Goal: Find specific page/section

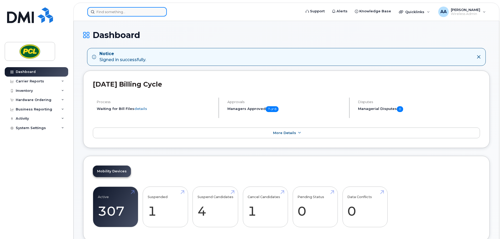
click at [116, 11] on input at bounding box center [127, 11] width 80 height 9
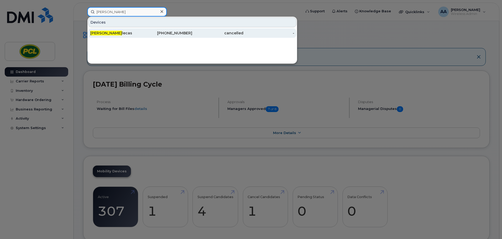
type input "brandon p"
click at [119, 32] on div "Brandon P lecas" at bounding box center [115, 32] width 51 height 5
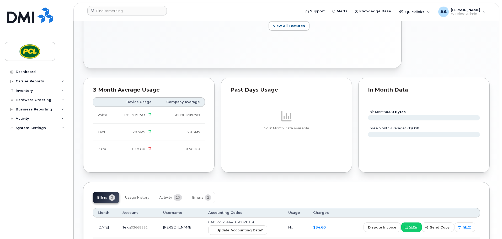
scroll to position [279, 0]
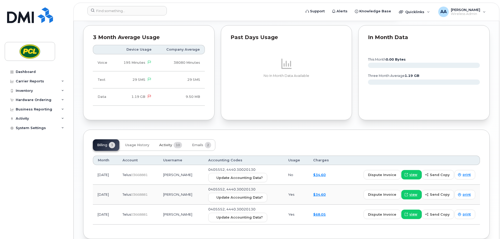
click at [170, 143] on span "Activity" at bounding box center [165, 145] width 13 height 4
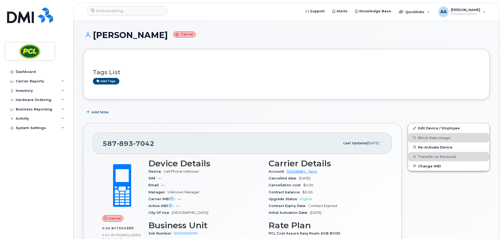
scroll to position [53, 0]
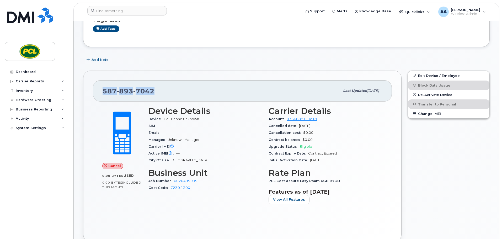
drag, startPoint x: 160, startPoint y: 90, endPoint x: 101, endPoint y: 92, distance: 58.3
click at [101, 92] on div "[PHONE_NUMBER] Last updated [DATE]" at bounding box center [242, 90] width 299 height 21
copy span "[PHONE_NUMBER]"
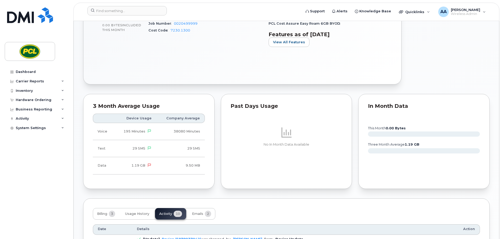
scroll to position [315, 0]
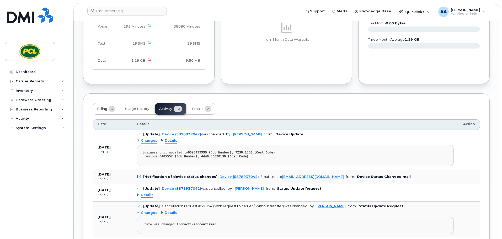
click at [103, 106] on button "Billing 3" at bounding box center [106, 109] width 27 height 12
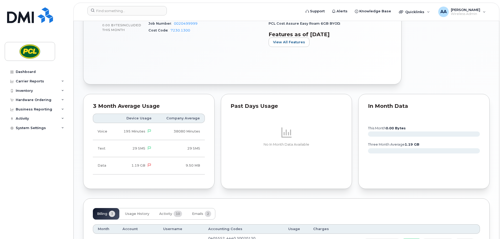
scroll to position [289, 0]
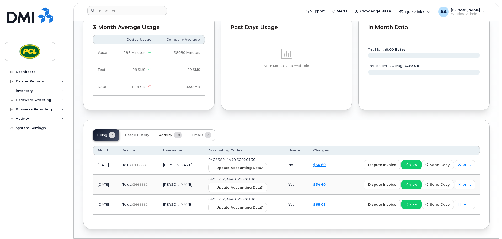
click at [163, 135] on span "Activity" at bounding box center [165, 135] width 13 height 4
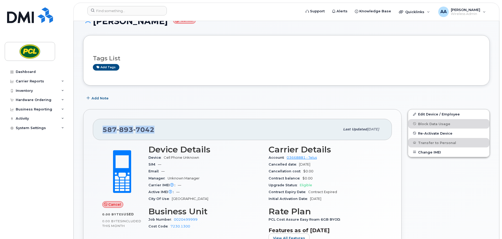
scroll to position [0, 0]
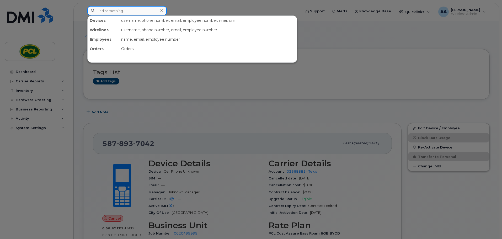
click at [123, 12] on input at bounding box center [127, 10] width 80 height 9
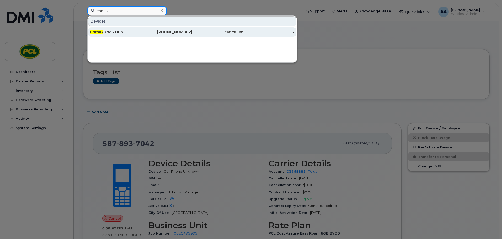
type input "enmax"
click at [146, 34] on div "[PHONE_NUMBER]" at bounding box center [166, 31] width 51 height 5
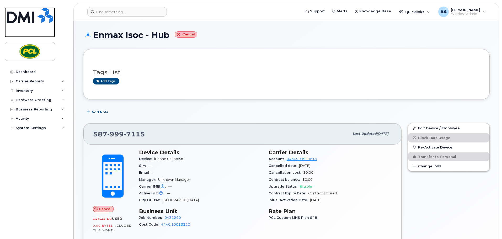
click at [25, 18] on img at bounding box center [30, 15] width 46 height 16
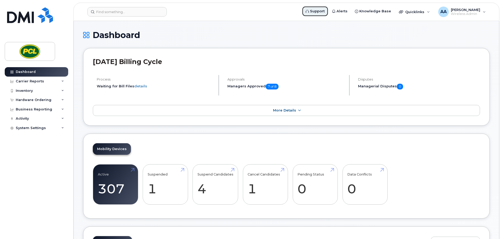
click at [324, 12] on span "Support" at bounding box center [317, 11] width 15 height 5
click at [323, 12] on span "Support" at bounding box center [317, 11] width 15 height 5
